Goal: Book appointment/travel/reservation

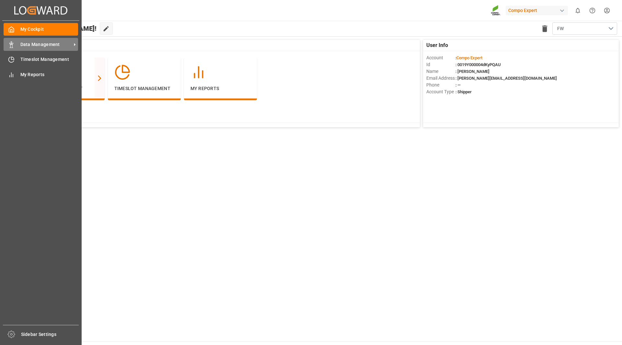
click at [10, 46] on rect at bounding box center [11, 45] width 2 height 3
click at [12, 60] on icon at bounding box center [12, 58] width 3 height 3
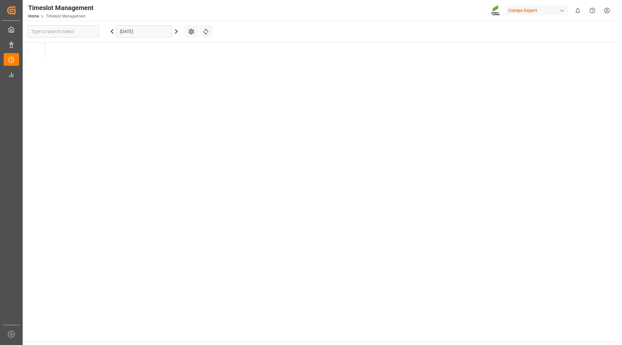
type input "Krefeld"
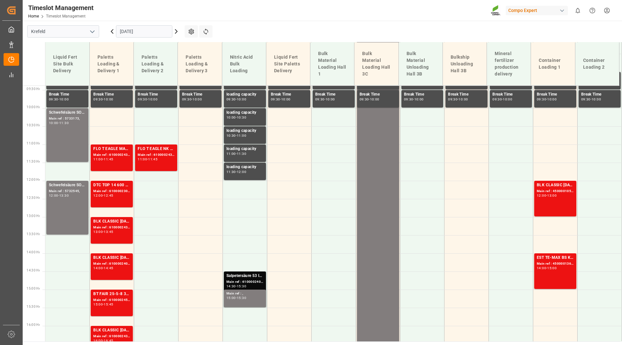
scroll to position [343, 0]
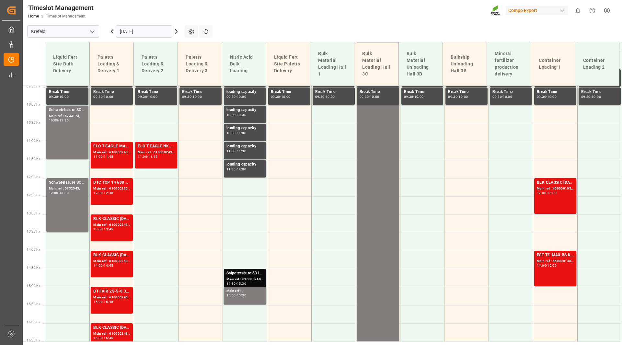
click at [141, 31] on input "[DATE]" at bounding box center [144, 31] width 56 height 12
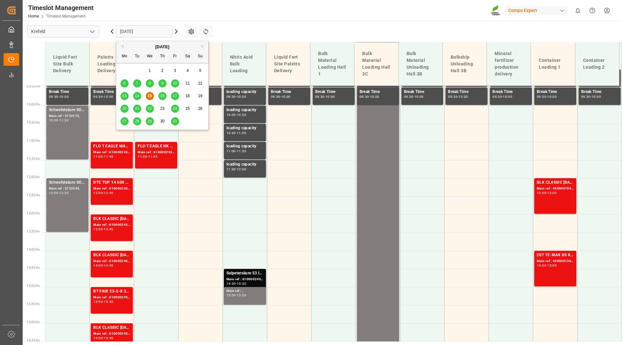
click at [149, 110] on span "22" at bounding box center [149, 108] width 4 height 5
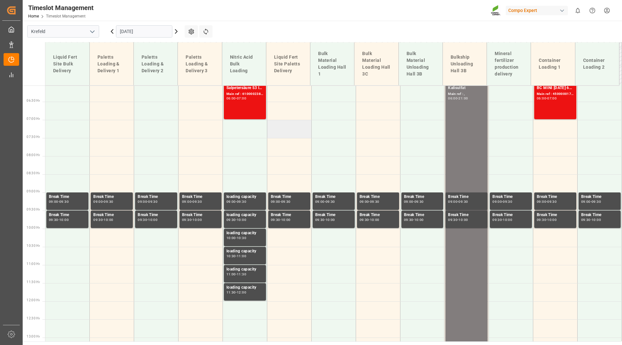
scroll to position [181, 0]
